Goal: Navigation & Orientation: Find specific page/section

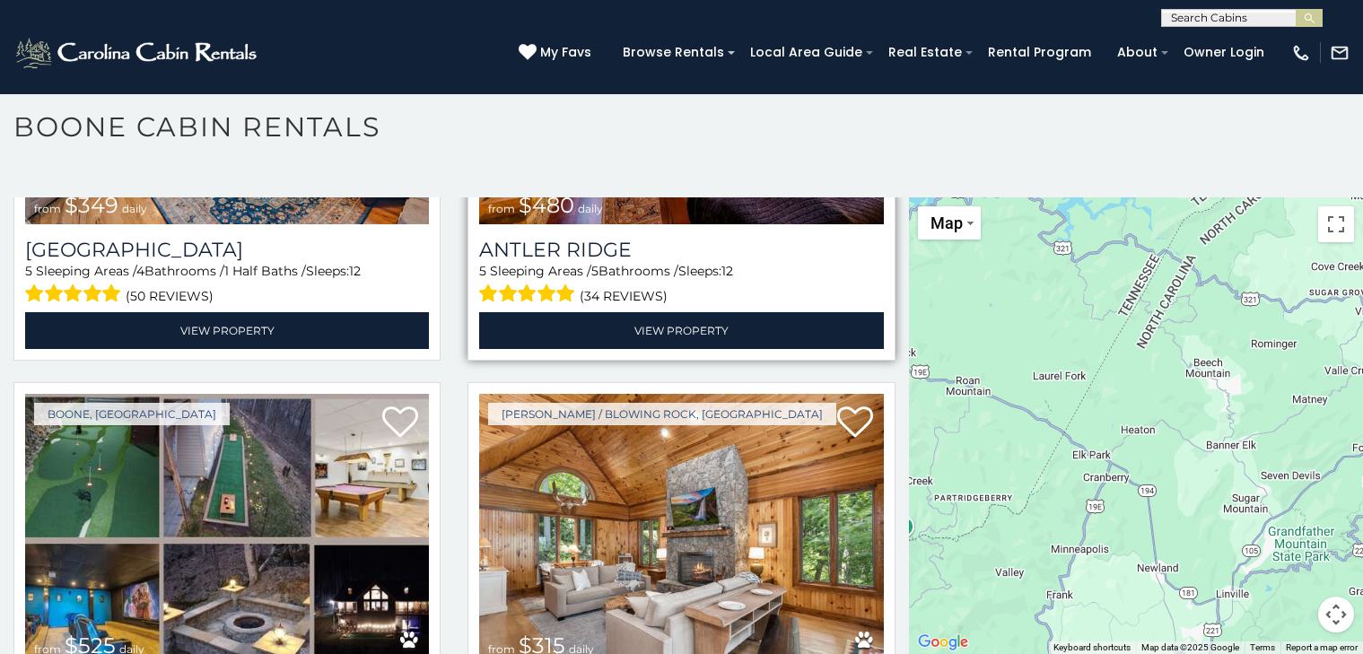
scroll to position [298, 0]
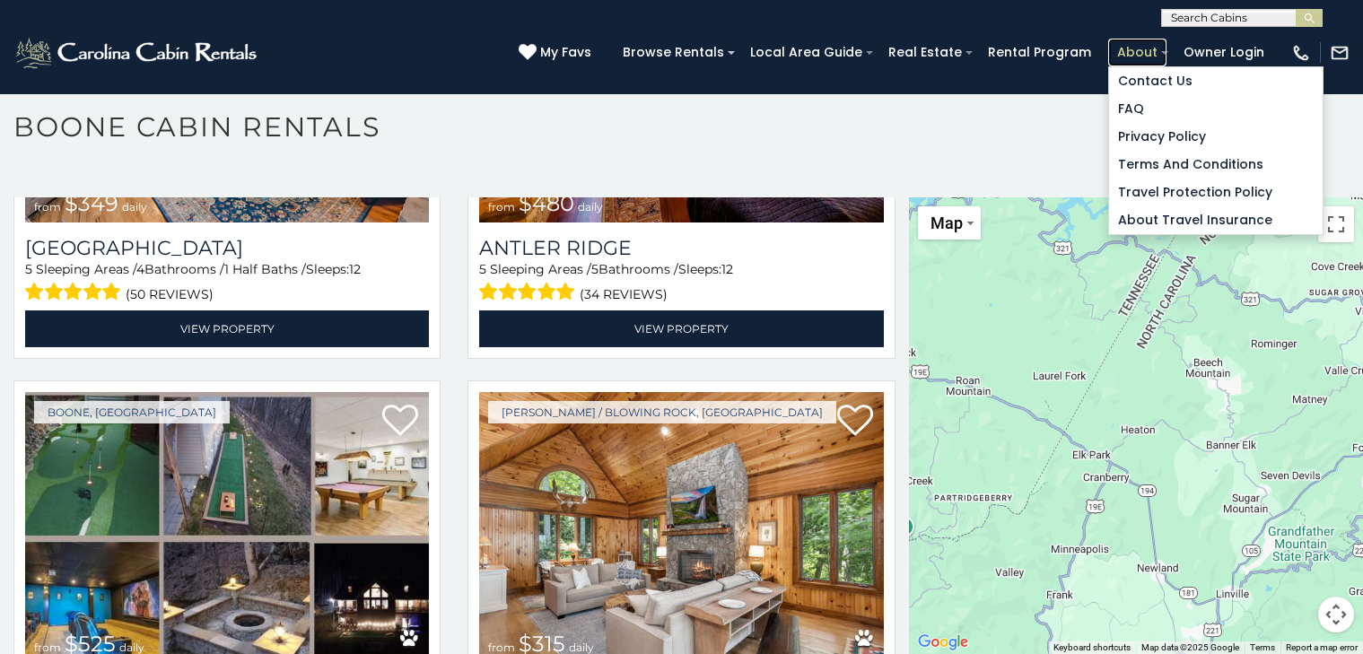
click at [1119, 48] on link "About" at bounding box center [1137, 53] width 58 height 28
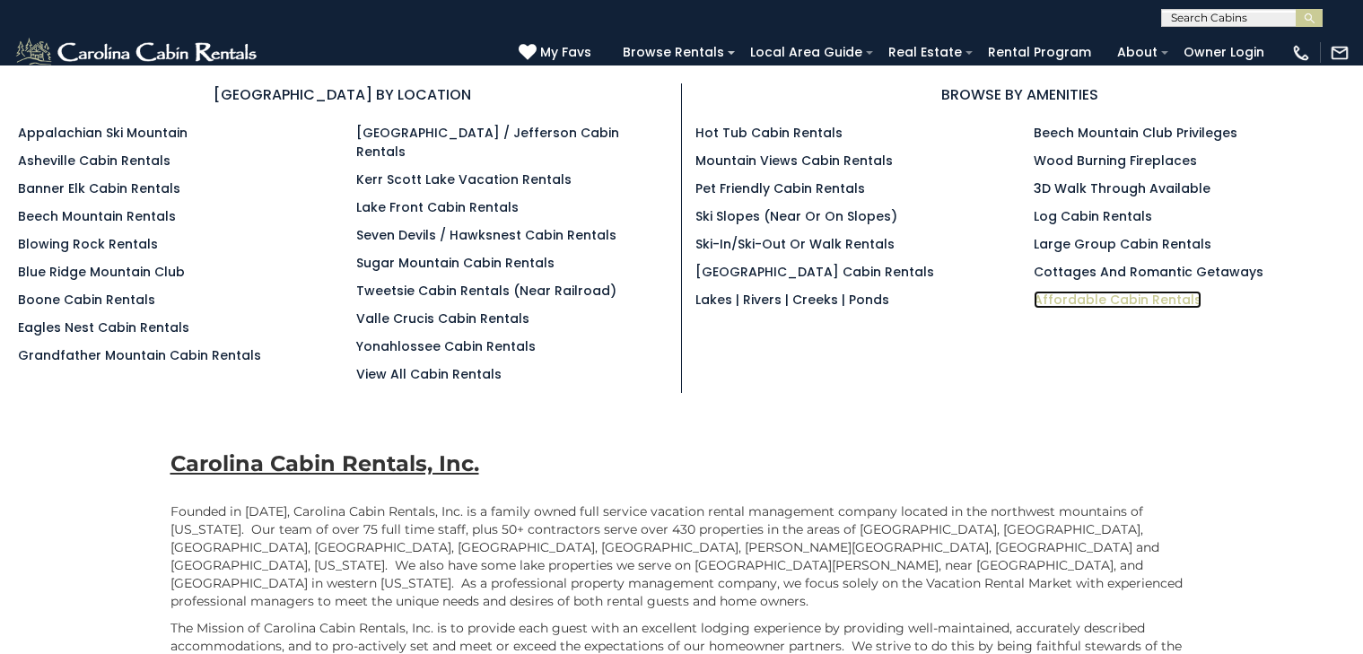
click at [1075, 294] on link "Affordable Cabin Rentals" at bounding box center [1118, 300] width 168 height 18
